Goal: Task Accomplishment & Management: Manage account settings

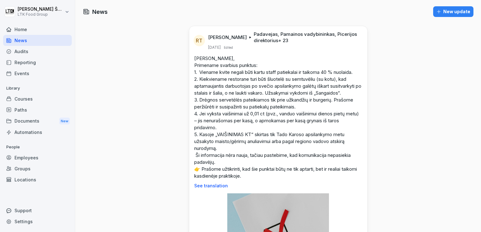
click at [35, 62] on div "Reporting" at bounding box center [37, 62] width 69 height 11
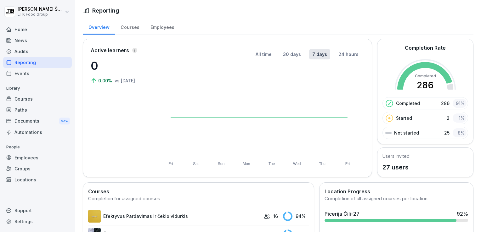
click at [150, 25] on div "Employees" at bounding box center [162, 27] width 35 height 16
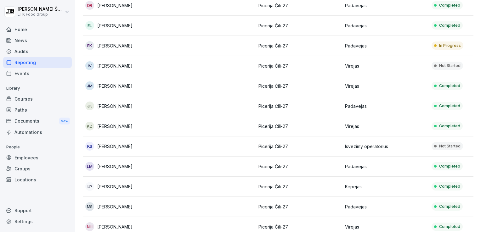
scroll to position [175, 0]
click at [123, 147] on p "[PERSON_NAME]" at bounding box center [114, 146] width 35 height 7
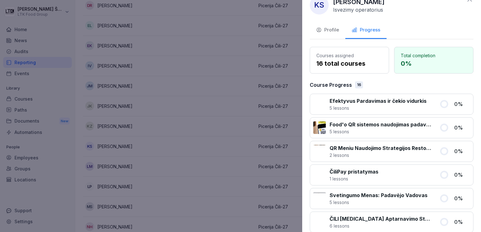
scroll to position [0, 0]
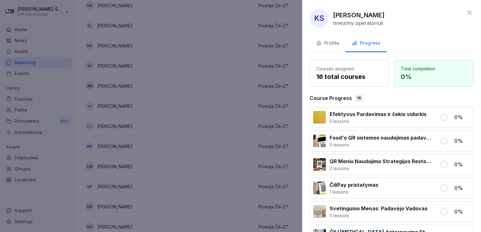
click at [321, 43] on icon "button" at bounding box center [318, 43] width 4 height 4
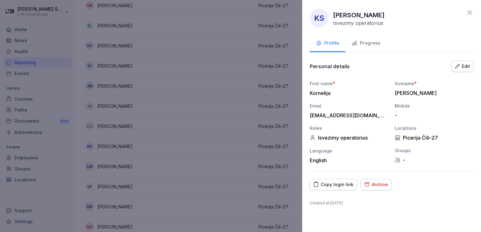
click at [379, 181] on div "Archive" at bounding box center [376, 184] width 24 height 7
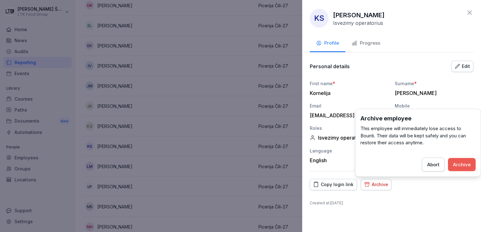
click at [464, 164] on div "Archive" at bounding box center [462, 164] width 18 height 7
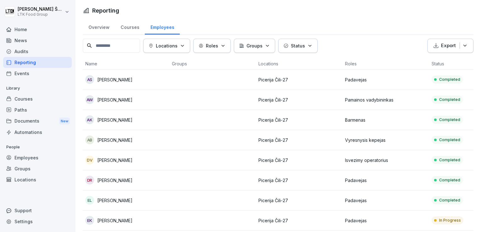
click at [32, 29] on div "Home" at bounding box center [37, 29] width 69 height 11
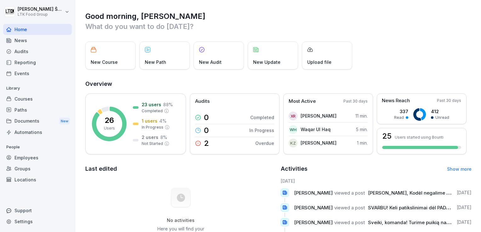
click at [25, 30] on div "Home" at bounding box center [37, 29] width 69 height 11
click at [25, 60] on div "Reporting" at bounding box center [37, 62] width 69 height 11
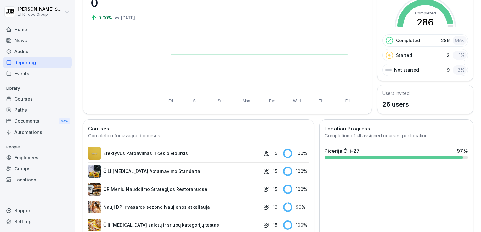
scroll to position [126, 0]
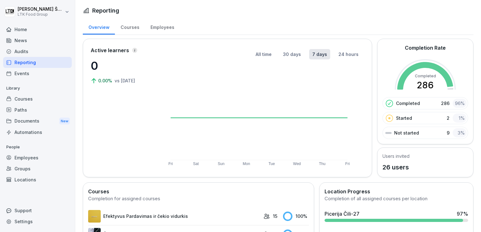
scroll to position [0, 0]
click at [28, 32] on div "Home" at bounding box center [37, 29] width 69 height 11
